Goal: Navigation & Orientation: Find specific page/section

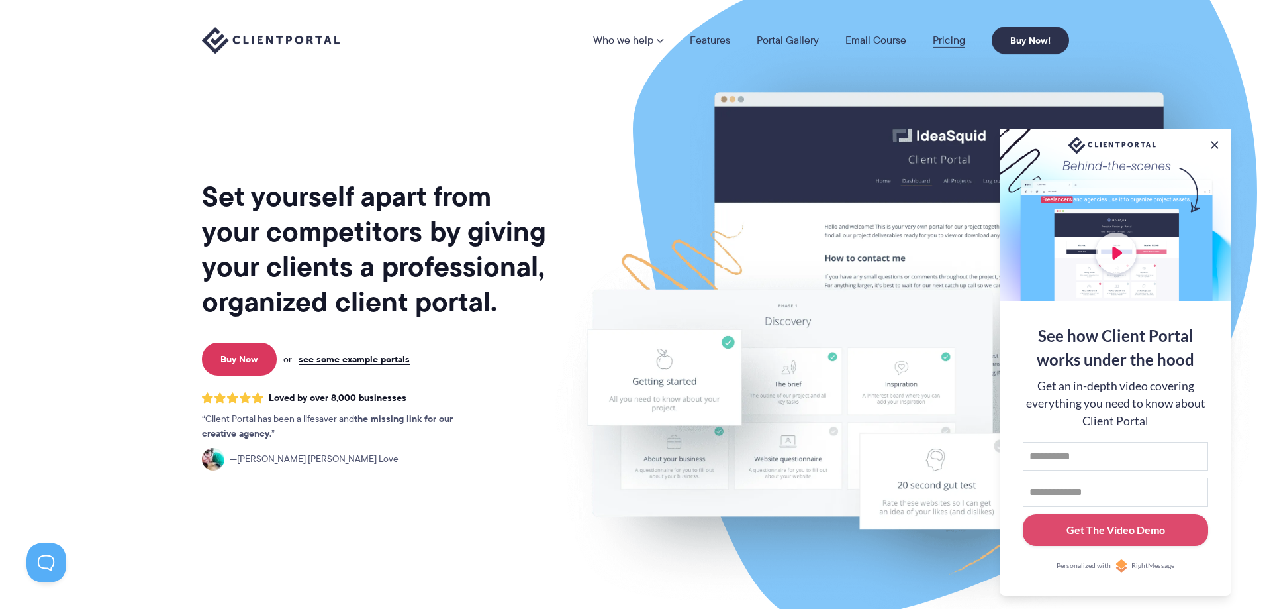
click at [956, 35] on link "Pricing" at bounding box center [949, 40] width 32 height 11
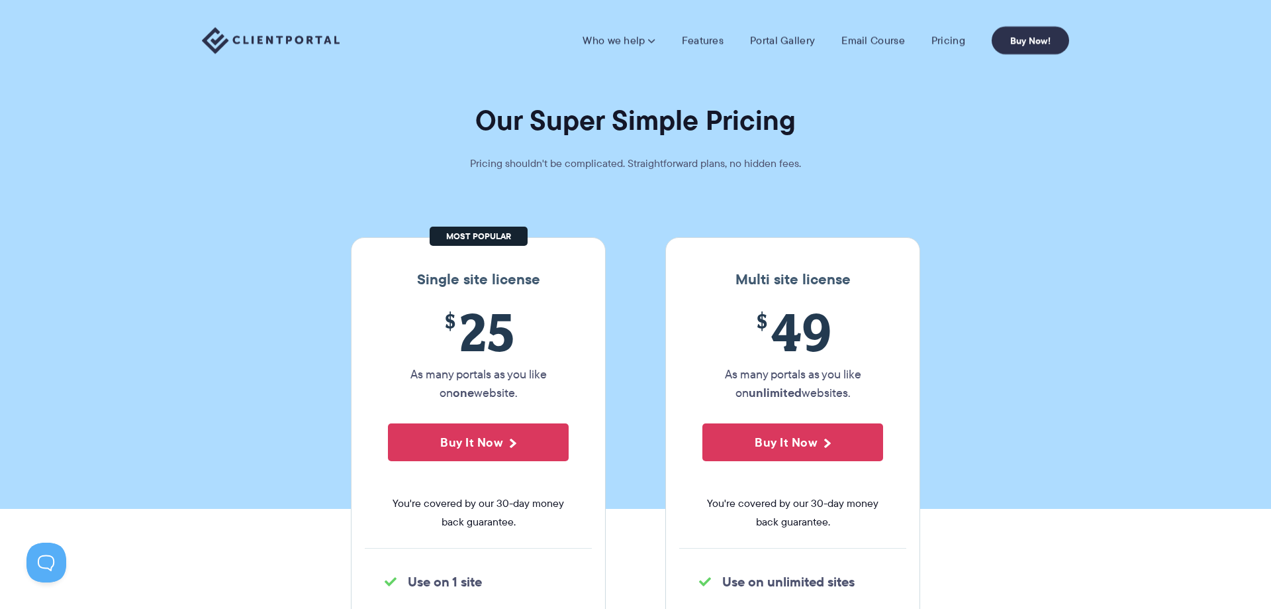
click at [283, 40] on img at bounding box center [271, 40] width 138 height 27
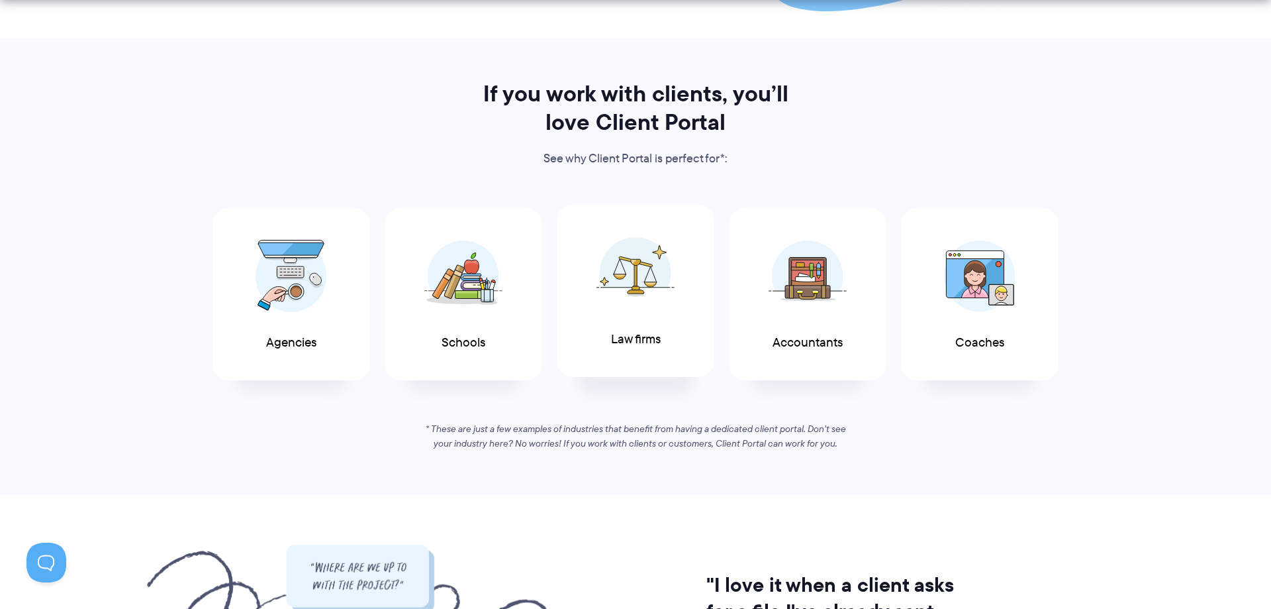
click at [671, 280] on img at bounding box center [636, 272] width 78 height 72
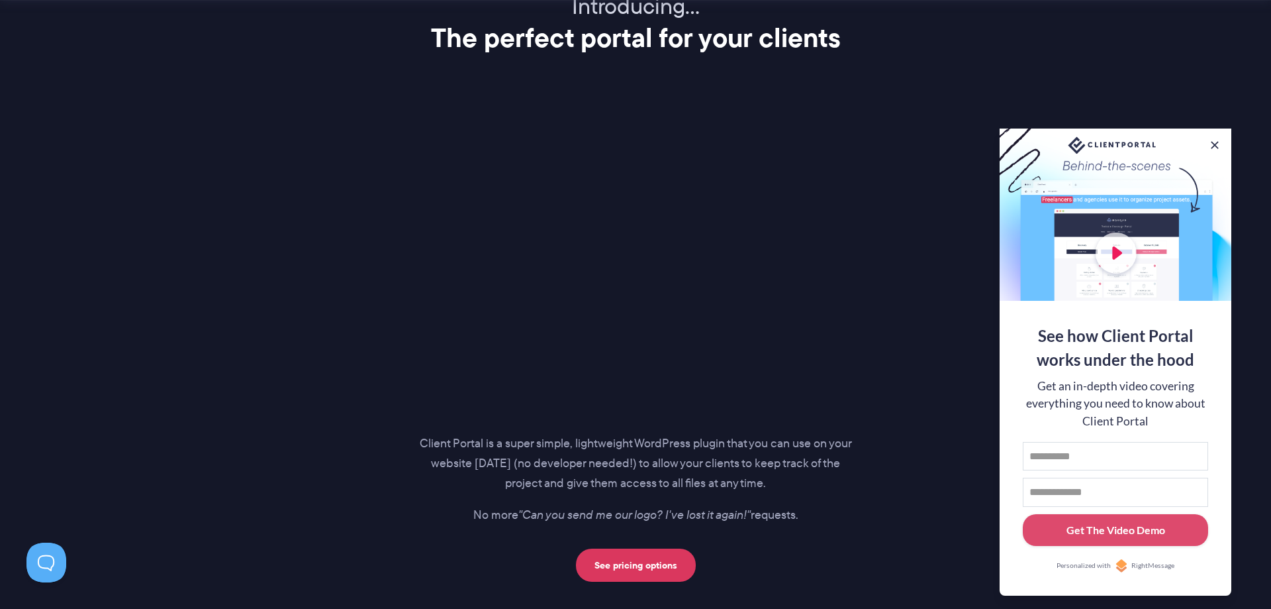
scroll to position [2026, 0]
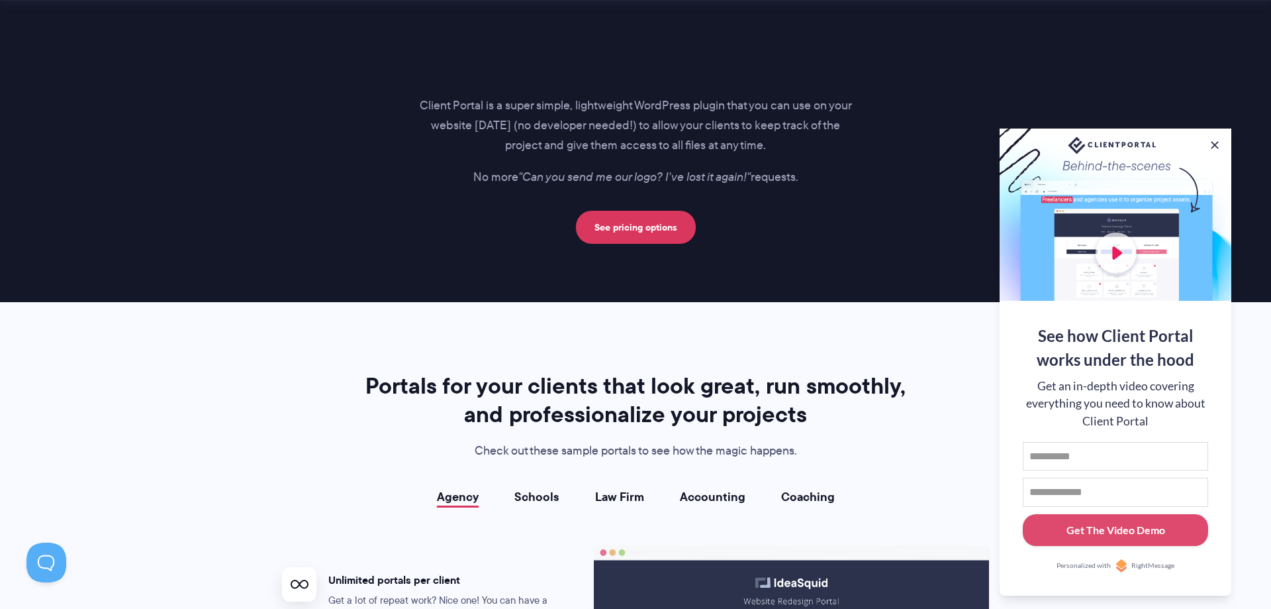
click at [1222, 145] on div at bounding box center [1116, 214] width 232 height 172
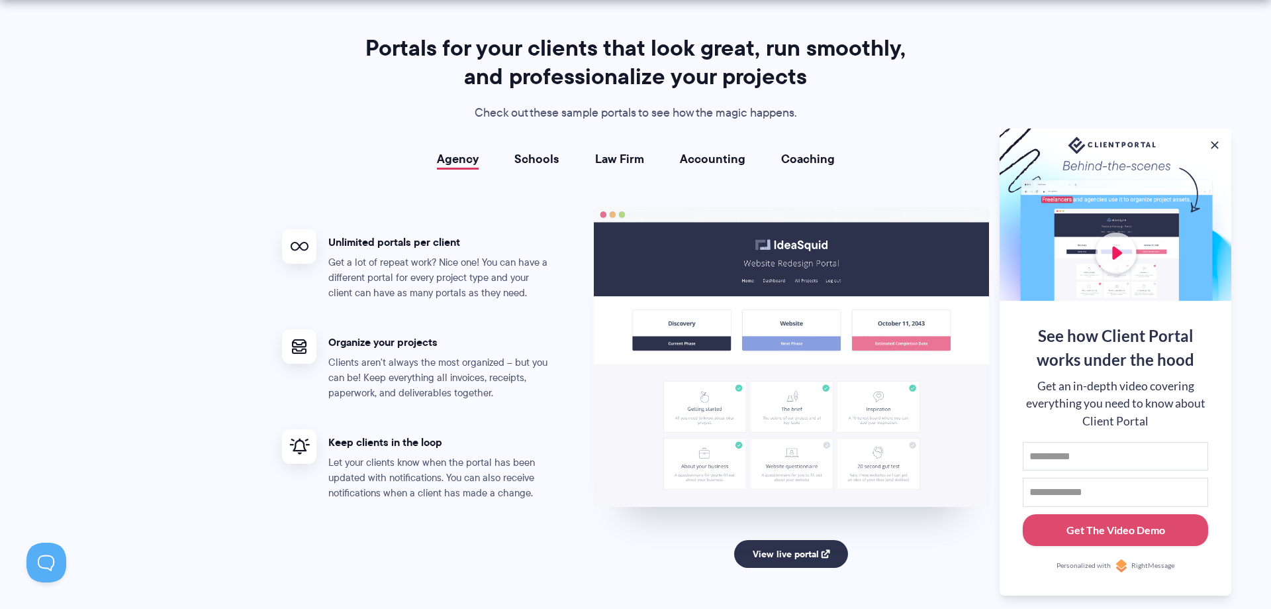
click at [507, 161] on li "Schools" at bounding box center [537, 158] width 81 height 13
click at [624, 161] on link "Law Firm" at bounding box center [619, 158] width 49 height 13
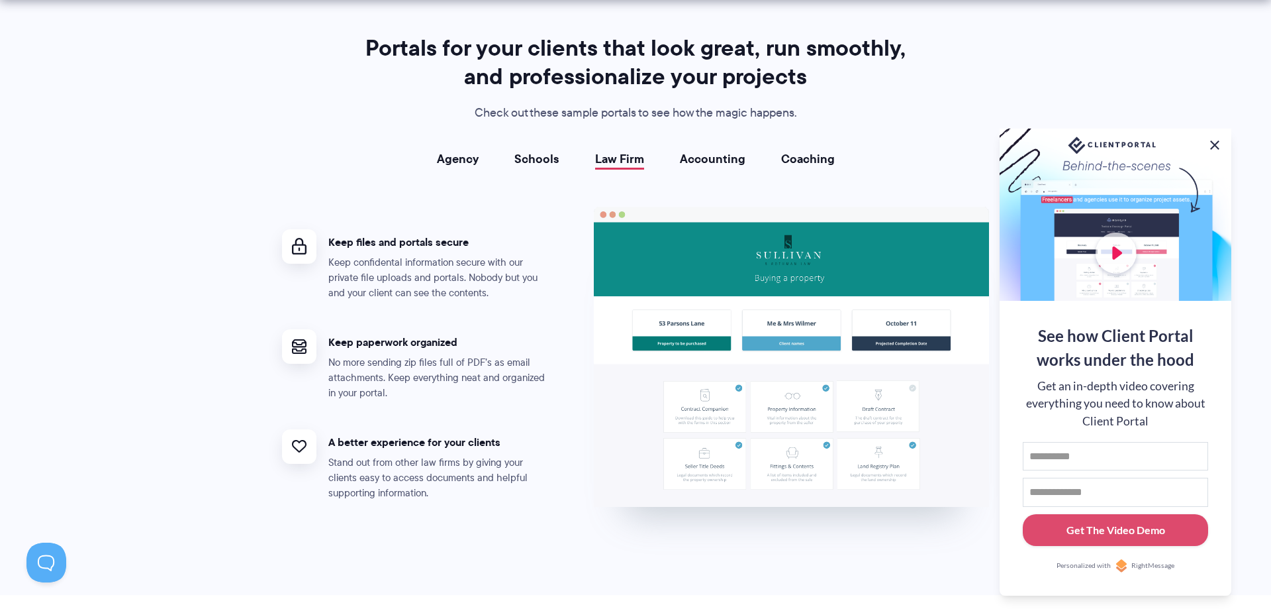
click at [1214, 143] on button at bounding box center [1215, 145] width 16 height 16
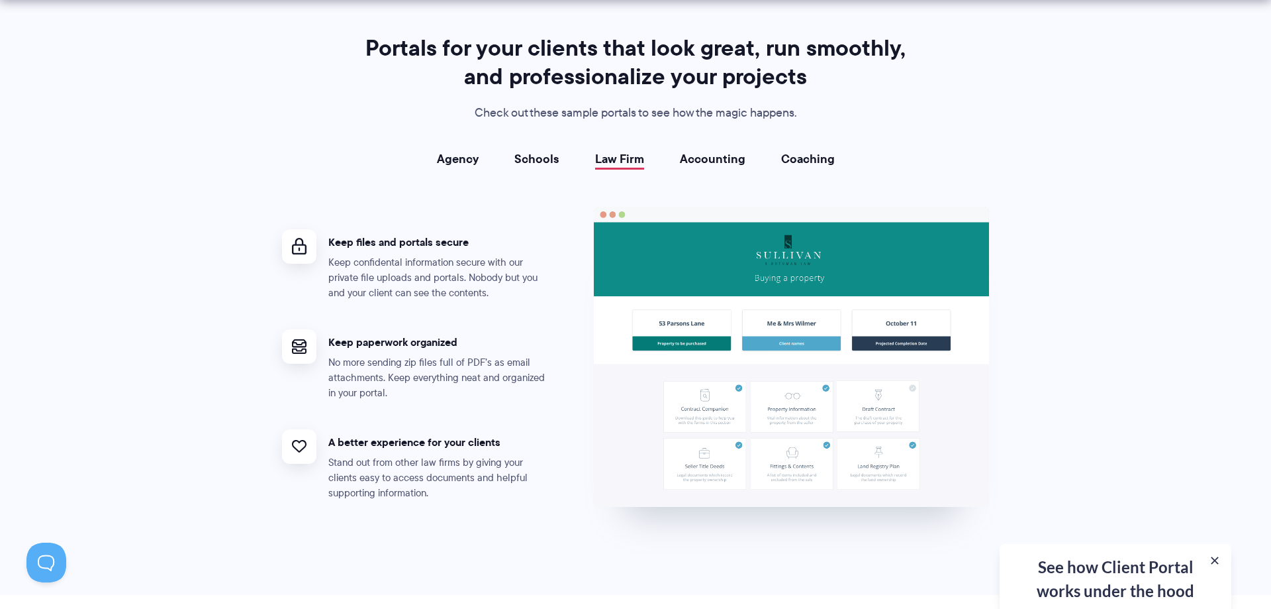
click at [1031, 224] on section "Portals for your clients that look great, run smoothly, and professionalize you…" at bounding box center [635, 279] width 1271 height 630
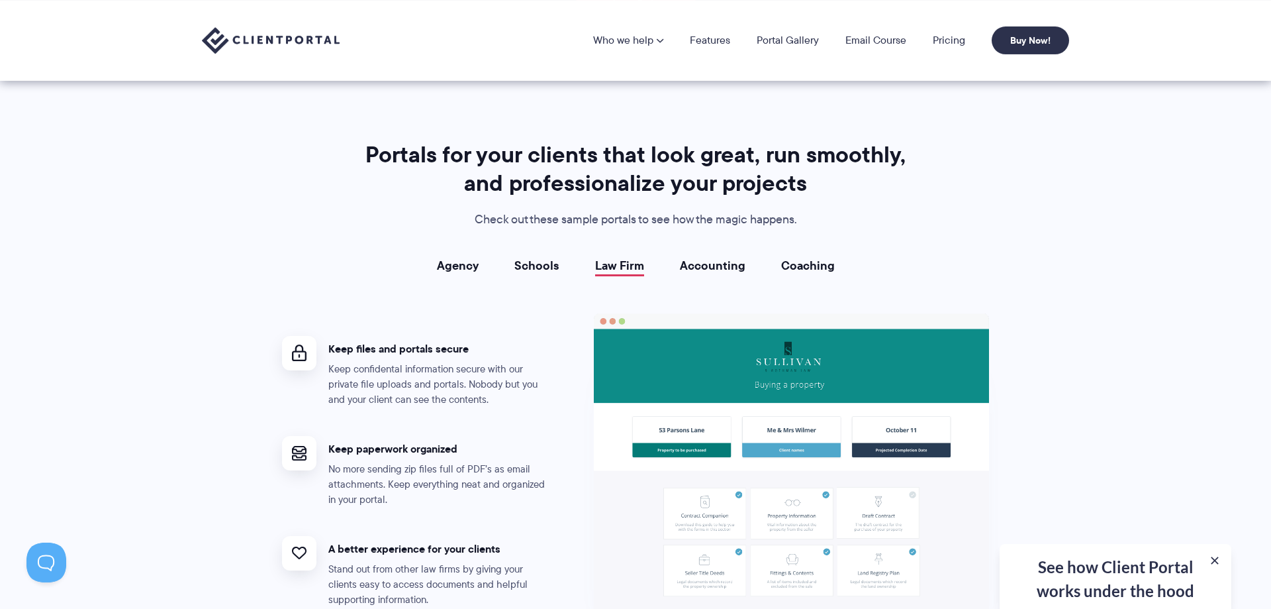
scroll to position [2229, 0]
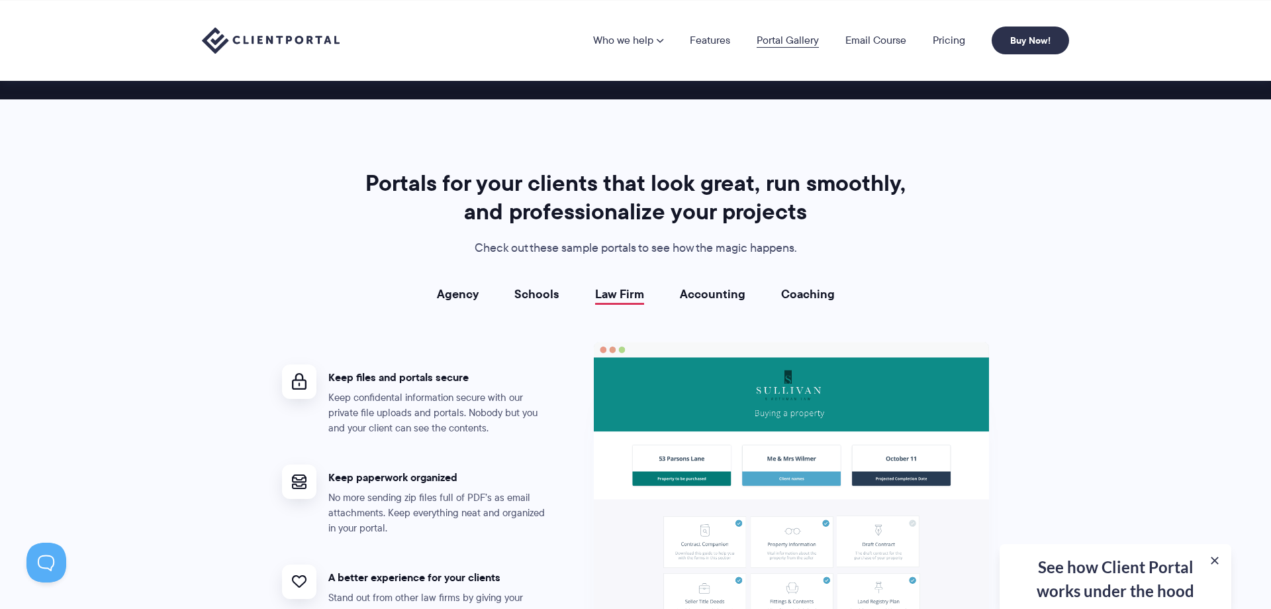
click at [800, 44] on link "Portal Gallery" at bounding box center [788, 40] width 62 height 11
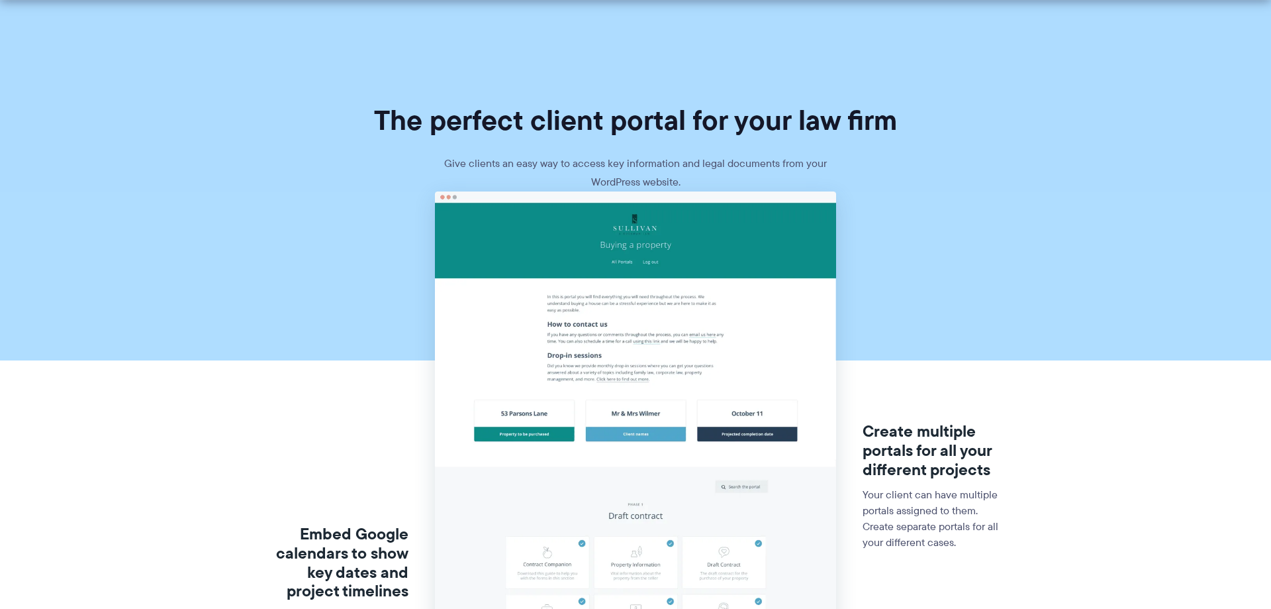
scroll to position [270, 0]
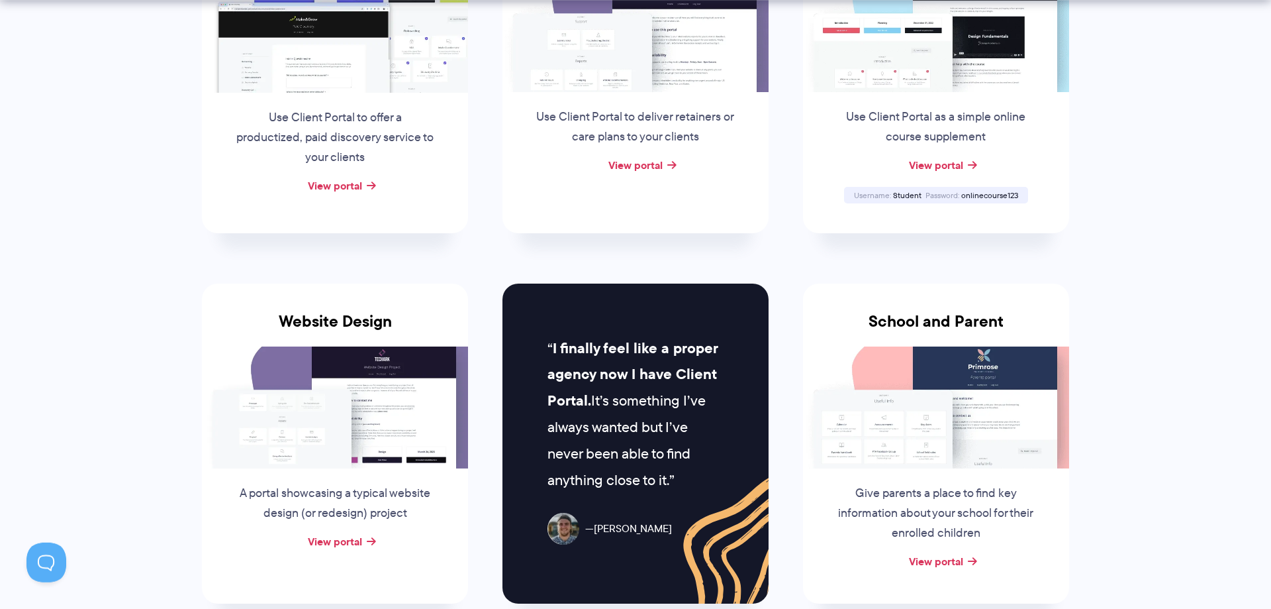
scroll to position [405, 0]
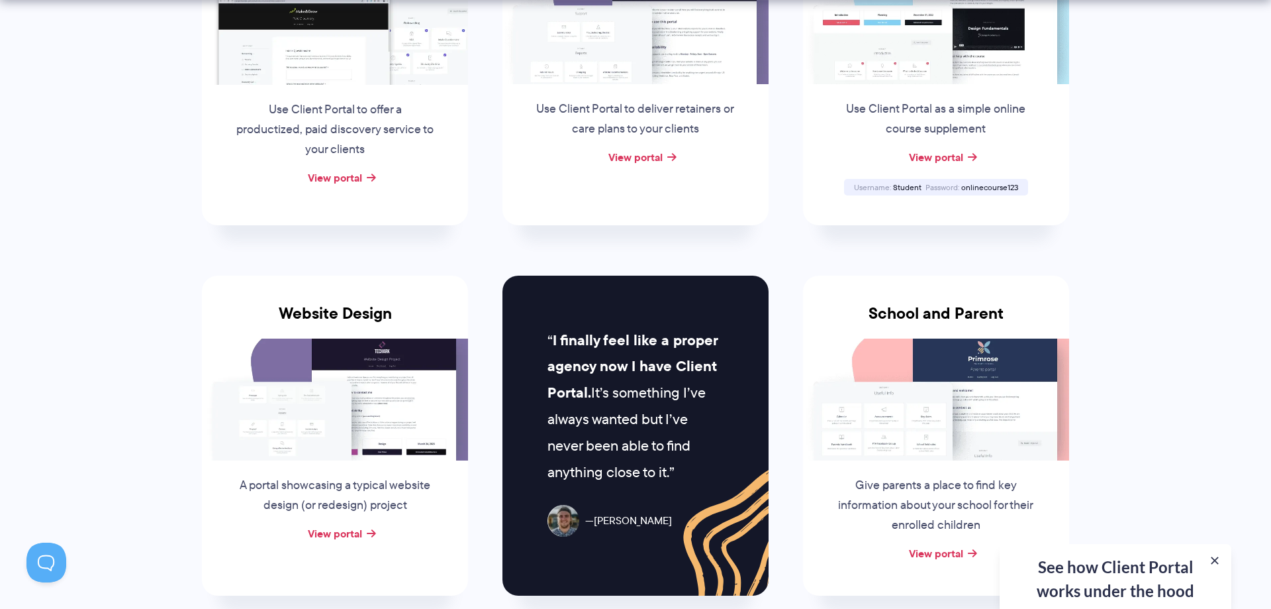
click at [992, 189] on span "onlinecourse123" at bounding box center [990, 186] width 57 height 11
copy div "onlinecourse123"
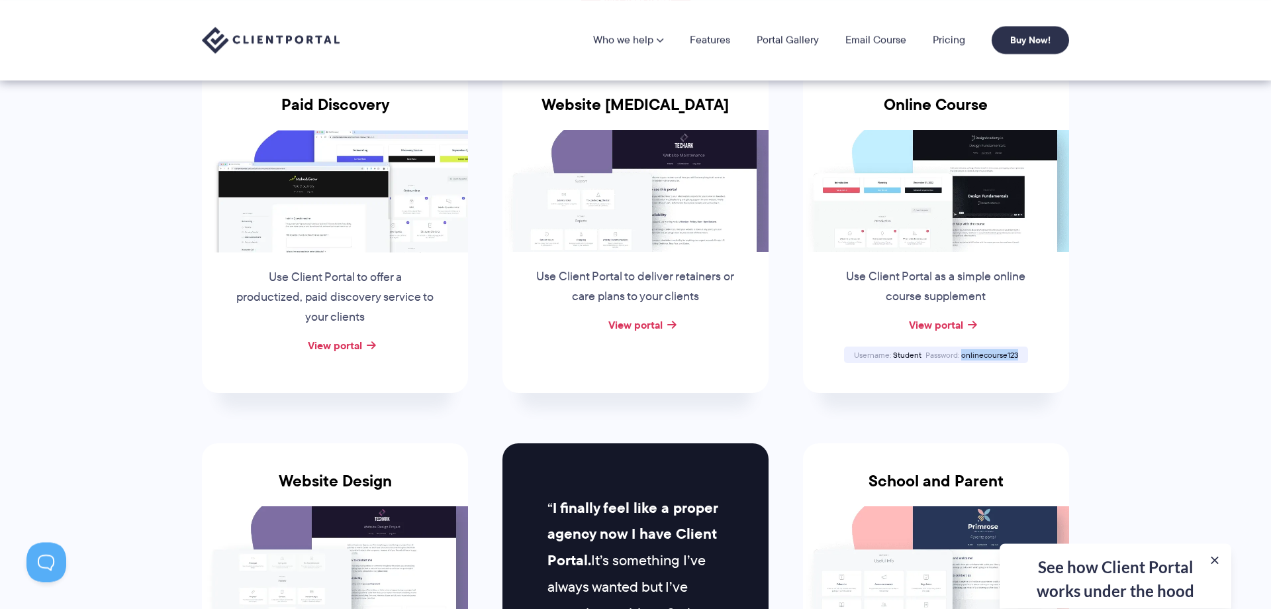
scroll to position [203, 0]
